Goal: Transaction & Acquisition: Purchase product/service

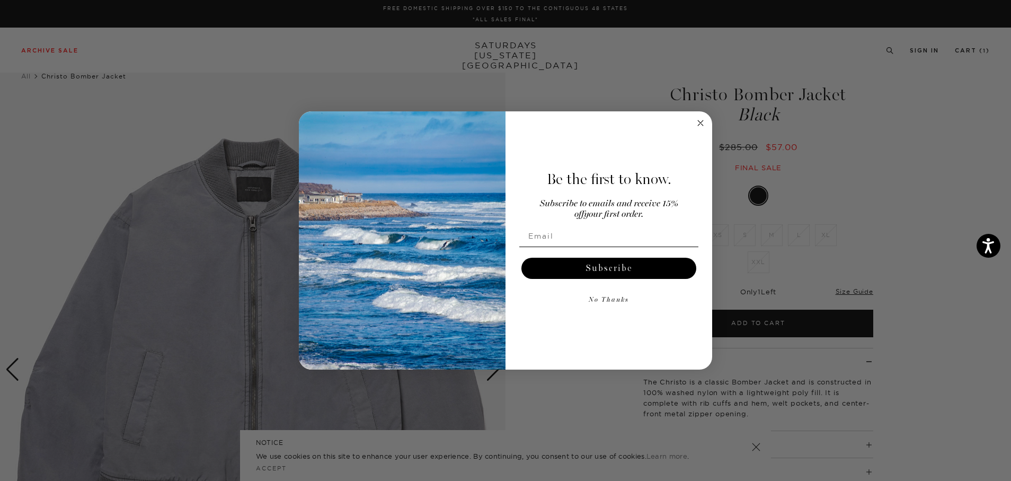
click at [698, 121] on icon "Close dialog" at bounding box center [700, 122] width 5 height 5
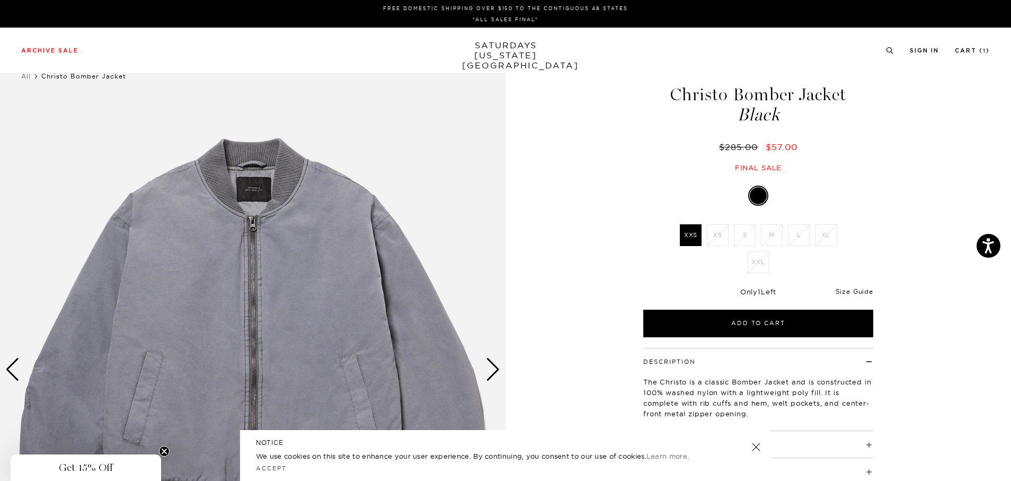
click at [858, 291] on link "Size Guide" at bounding box center [855, 291] width 38 height 8
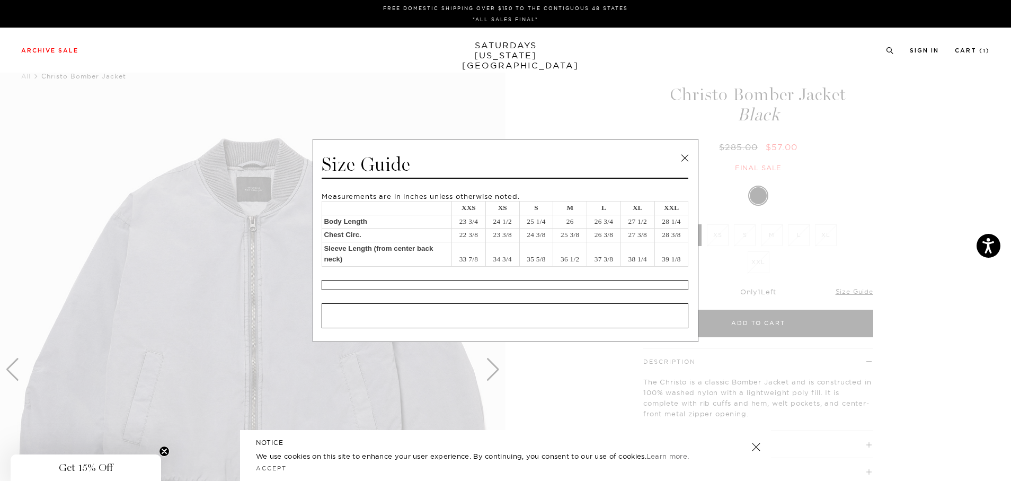
click at [689, 157] on link at bounding box center [685, 158] width 16 height 16
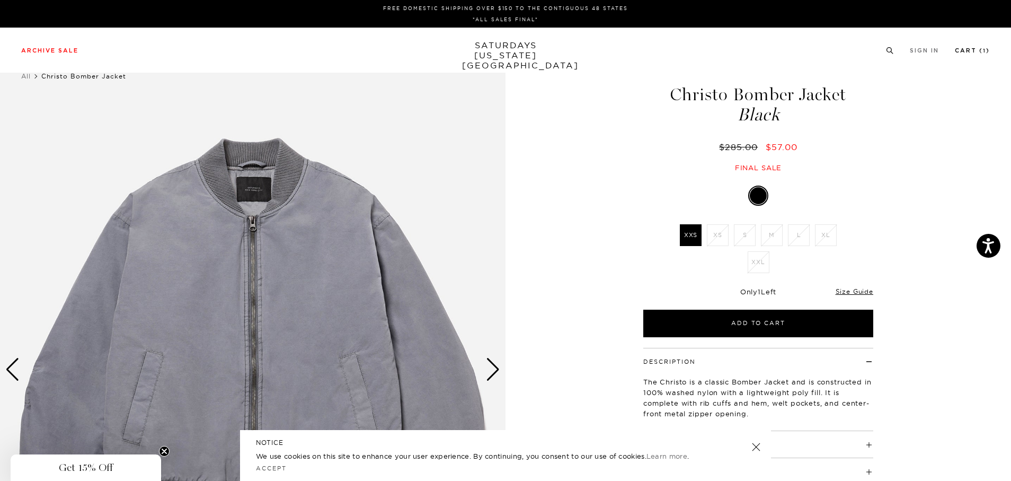
click at [978, 49] on link "Cart ( 1 )" at bounding box center [972, 51] width 35 height 6
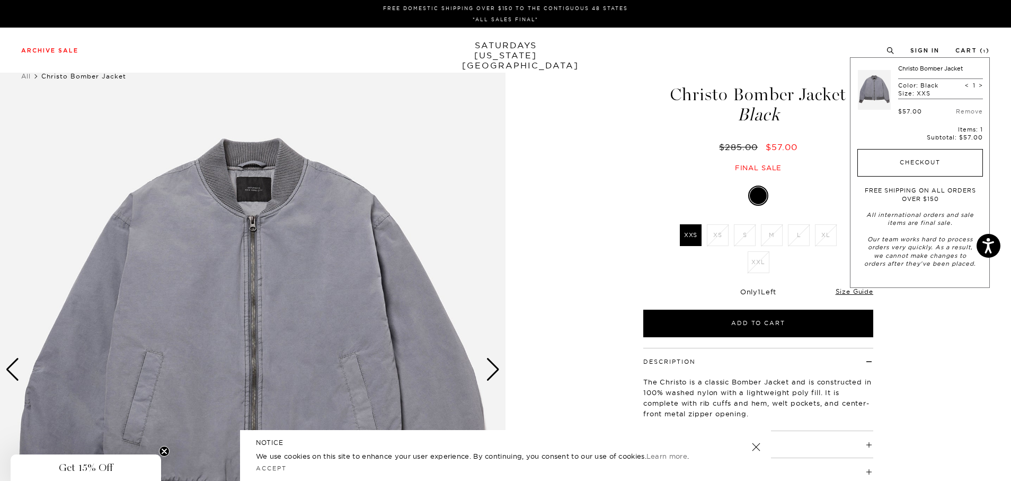
click at [914, 158] on button "Checkout" at bounding box center [920, 163] width 126 height 28
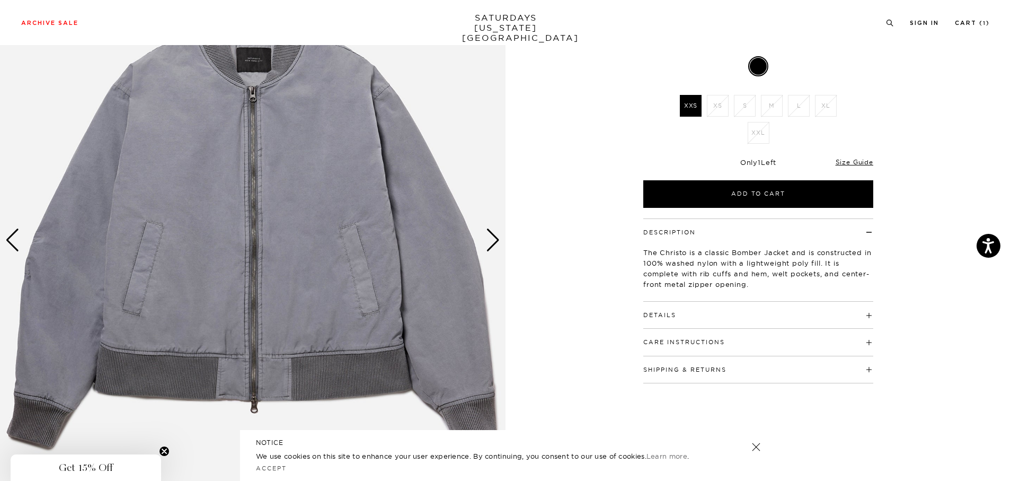
scroll to position [106, 0]
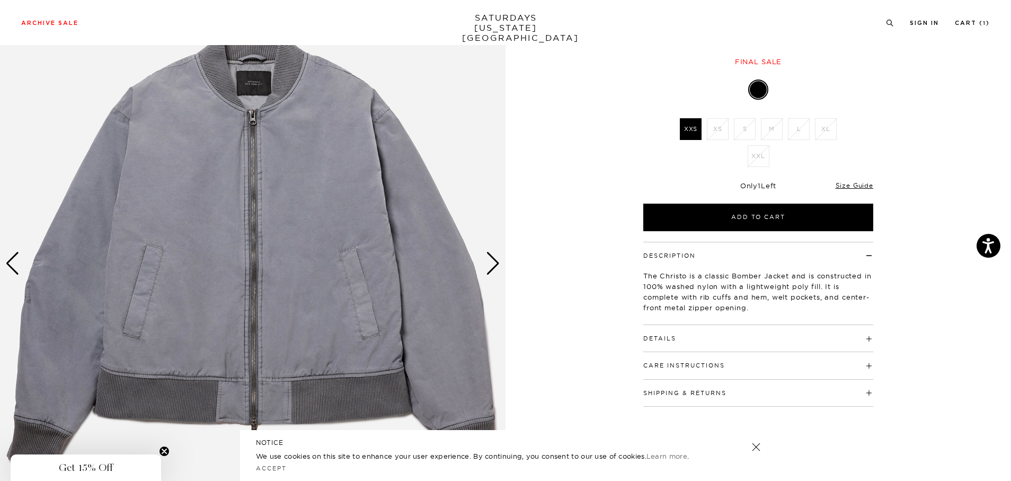
click at [752, 331] on h4 "Details" at bounding box center [758, 333] width 230 height 17
click at [492, 263] on div "Next slide" at bounding box center [493, 263] width 14 height 23
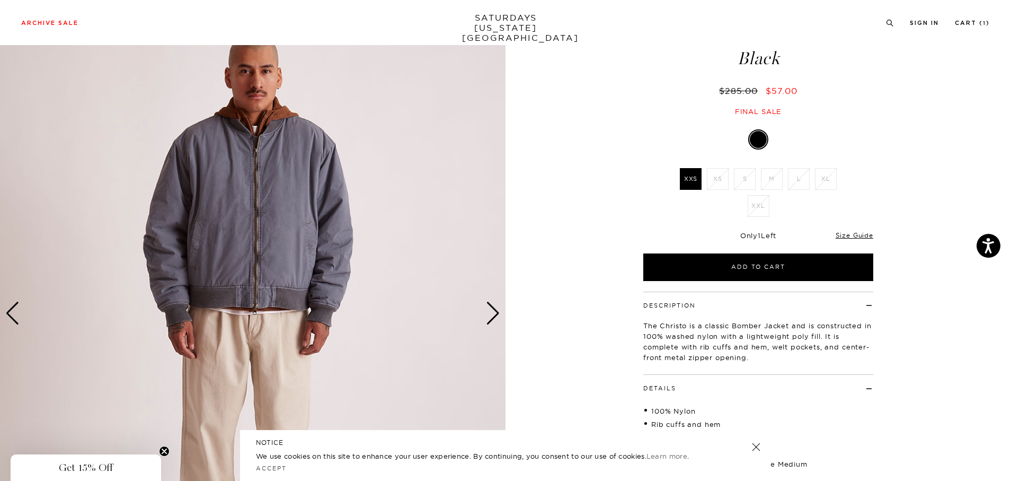
scroll to position [53, 0]
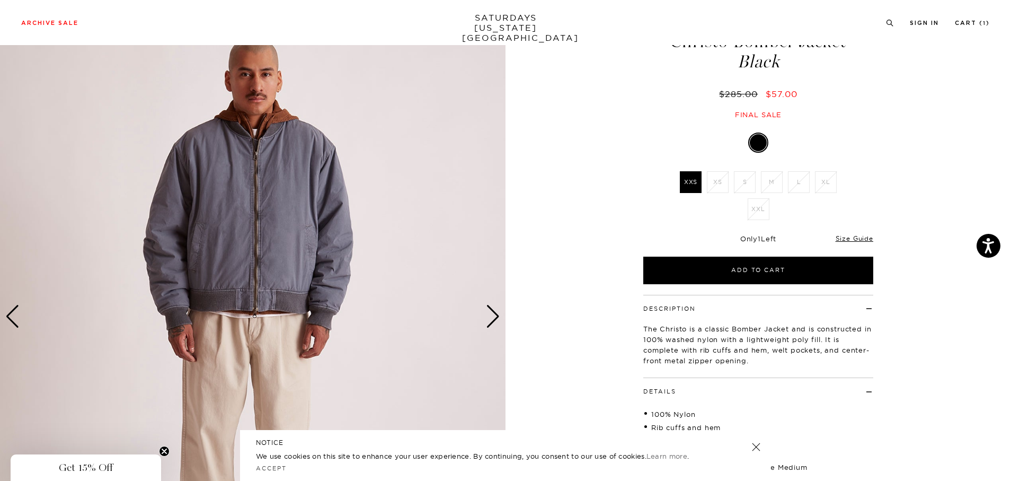
click at [503, 314] on img at bounding box center [253, 317] width 506 height 632
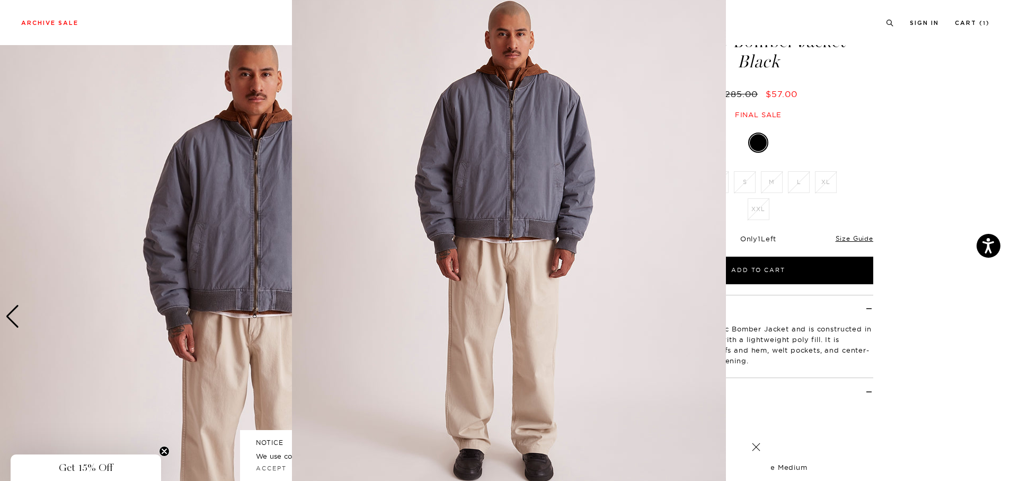
scroll to position [28, 0]
click at [668, 220] on img at bounding box center [509, 243] width 434 height 543
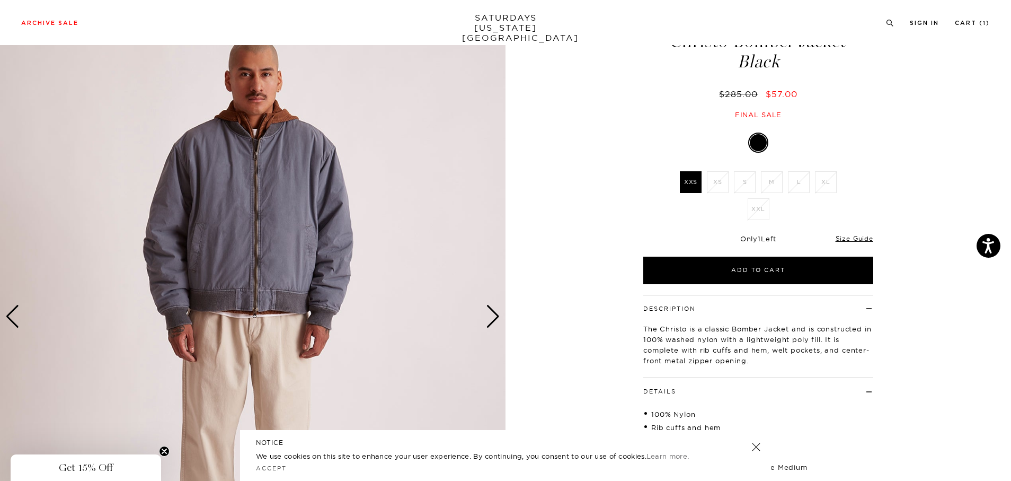
click at [502, 313] on img at bounding box center [253, 317] width 506 height 632
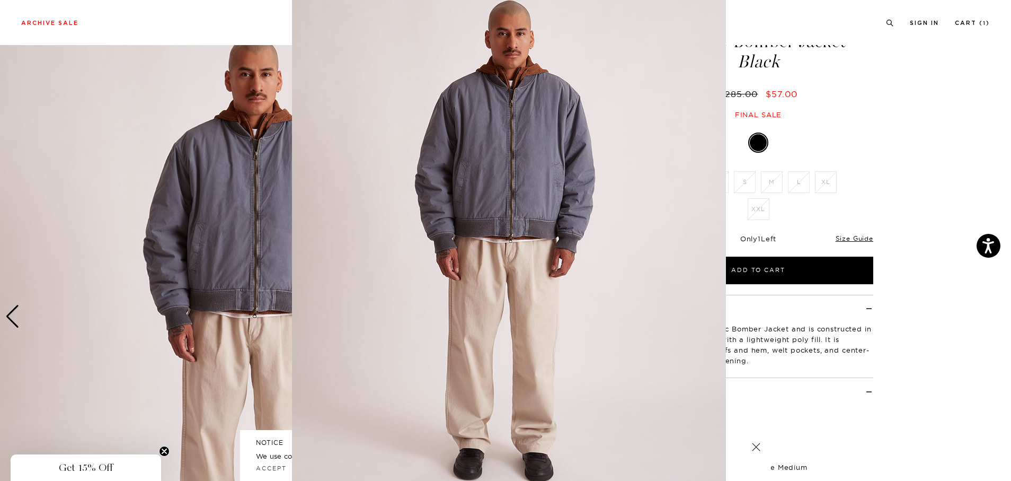
scroll to position [31, 0]
click at [499, 314] on img at bounding box center [509, 240] width 434 height 543
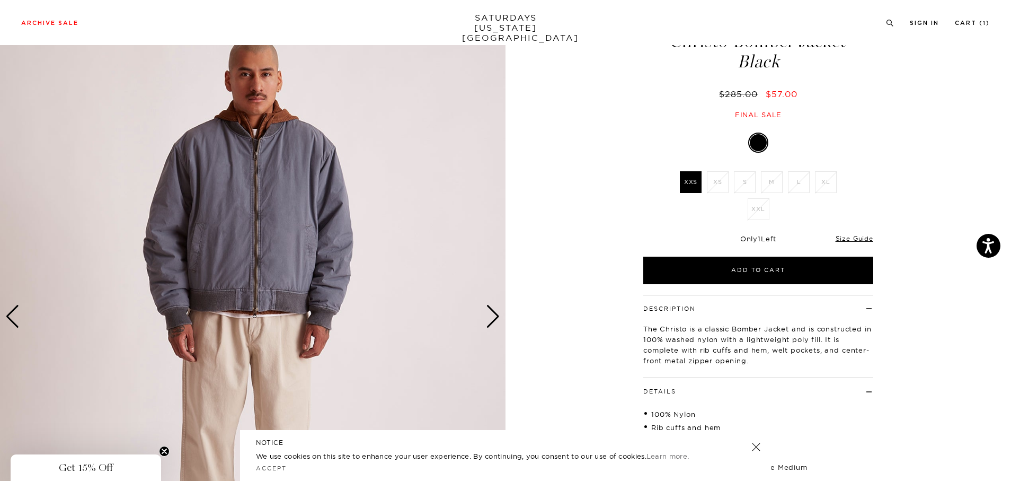
click at [493, 313] on div "Next slide" at bounding box center [493, 316] width 14 height 23
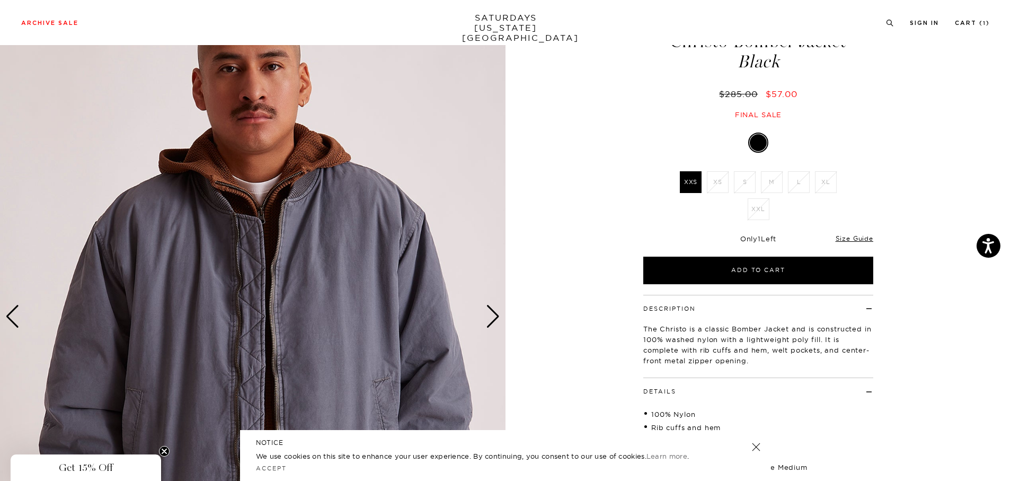
click at [493, 313] on div "Next slide" at bounding box center [493, 316] width 14 height 23
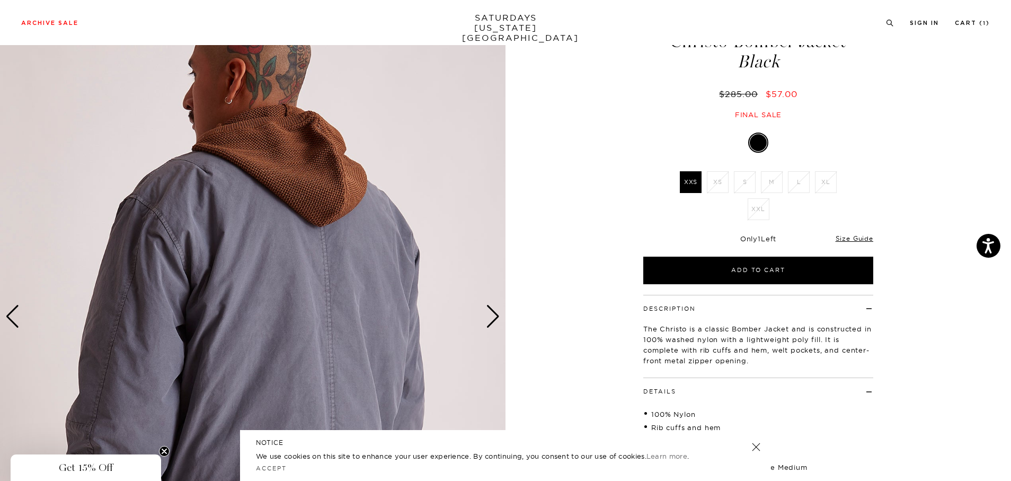
click at [493, 313] on div "Next slide" at bounding box center [493, 316] width 14 height 23
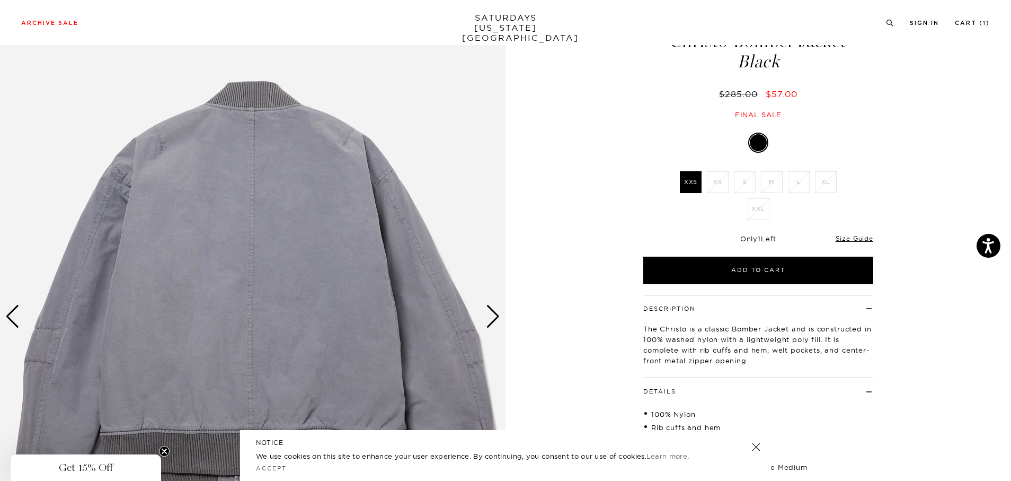
click at [493, 313] on div "Next slide" at bounding box center [493, 316] width 14 height 23
